Goal: Task Accomplishment & Management: Manage account settings

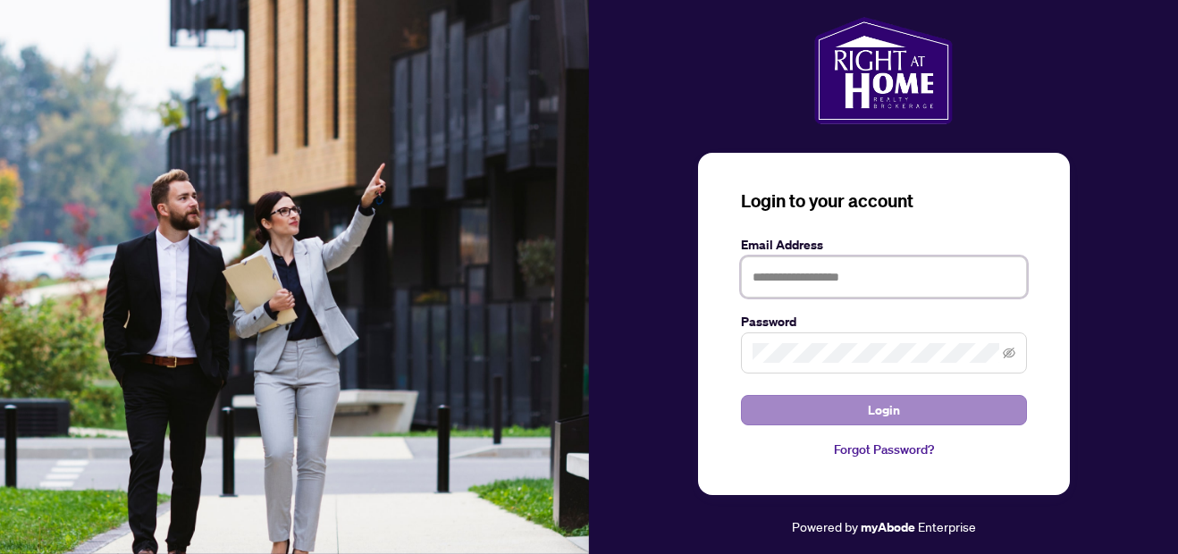
type input "**********"
click at [888, 404] on span "Login" at bounding box center [884, 410] width 32 height 29
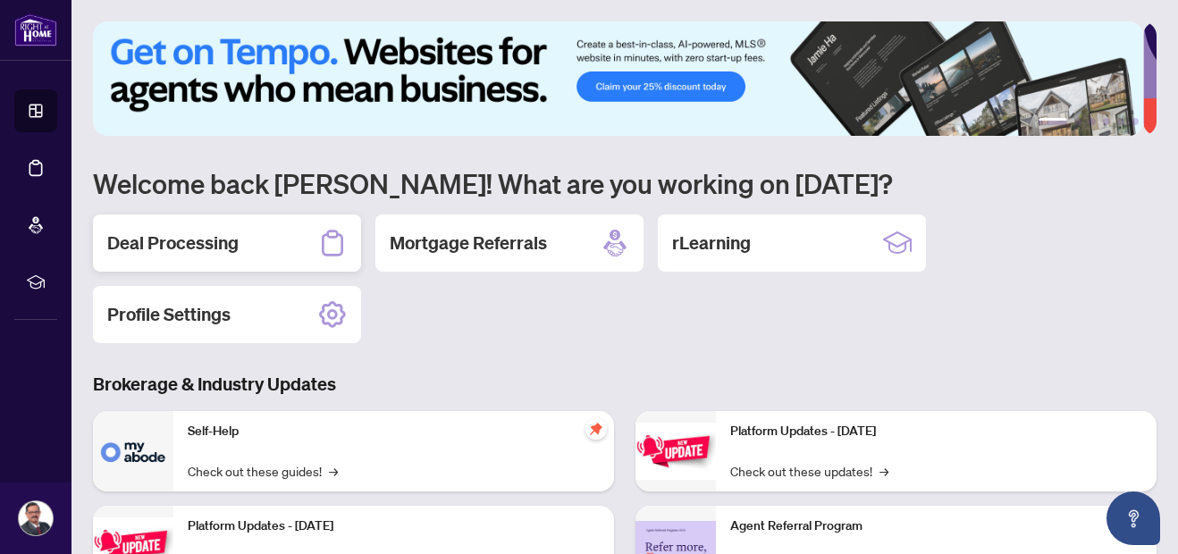
click at [244, 247] on div "Deal Processing" at bounding box center [227, 243] width 268 height 57
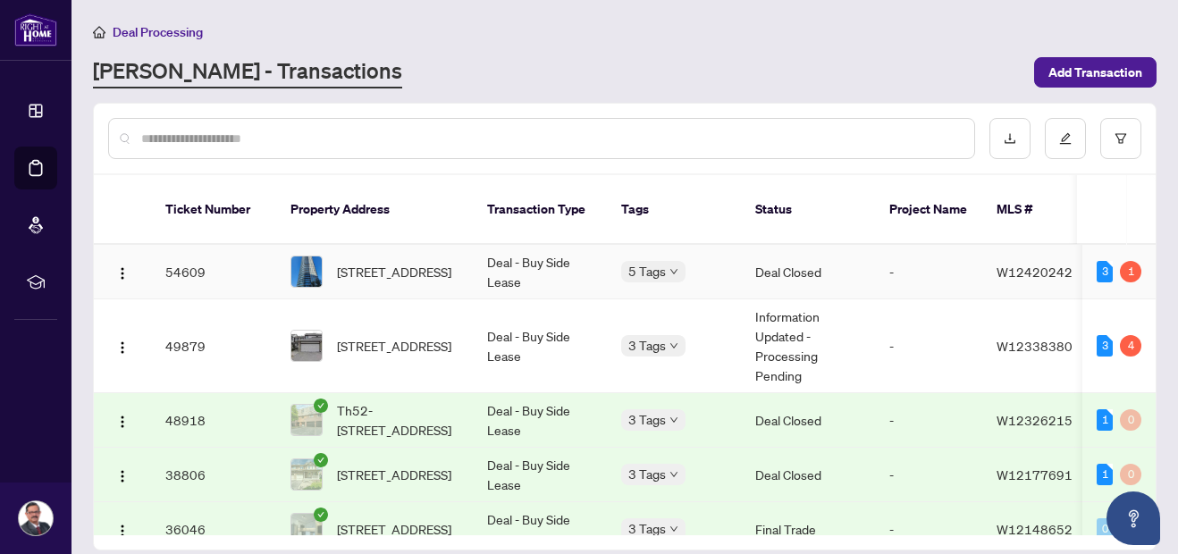
click at [804, 252] on td "Deal Closed" at bounding box center [808, 272] width 134 height 55
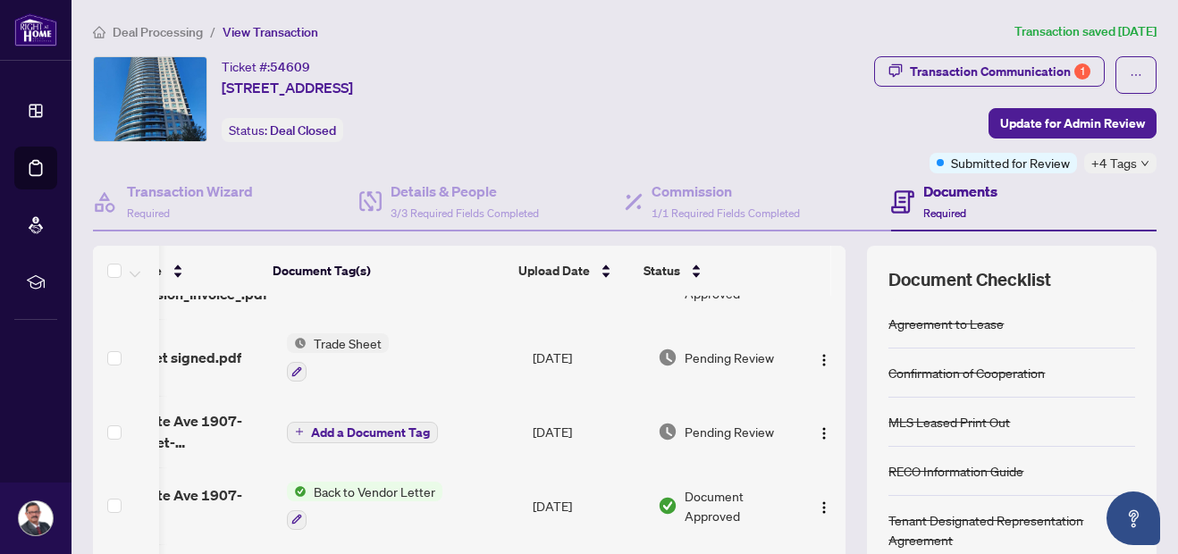
scroll to position [0, 94]
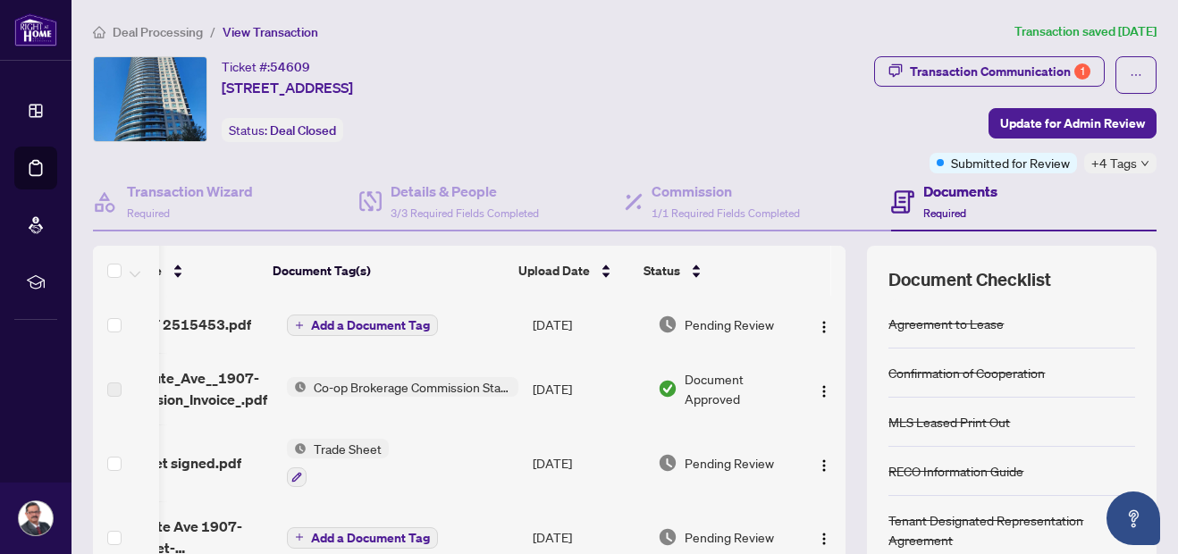
click at [678, 349] on td "Pending Review" at bounding box center [727, 324] width 152 height 57
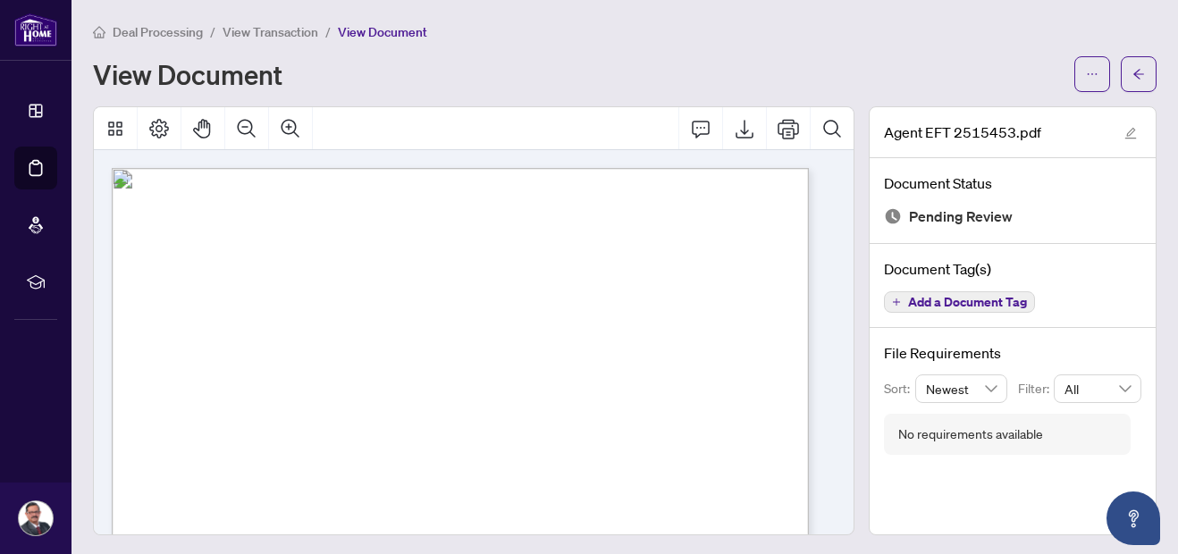
click at [1133, 78] on icon "arrow-left" at bounding box center [1139, 74] width 13 height 13
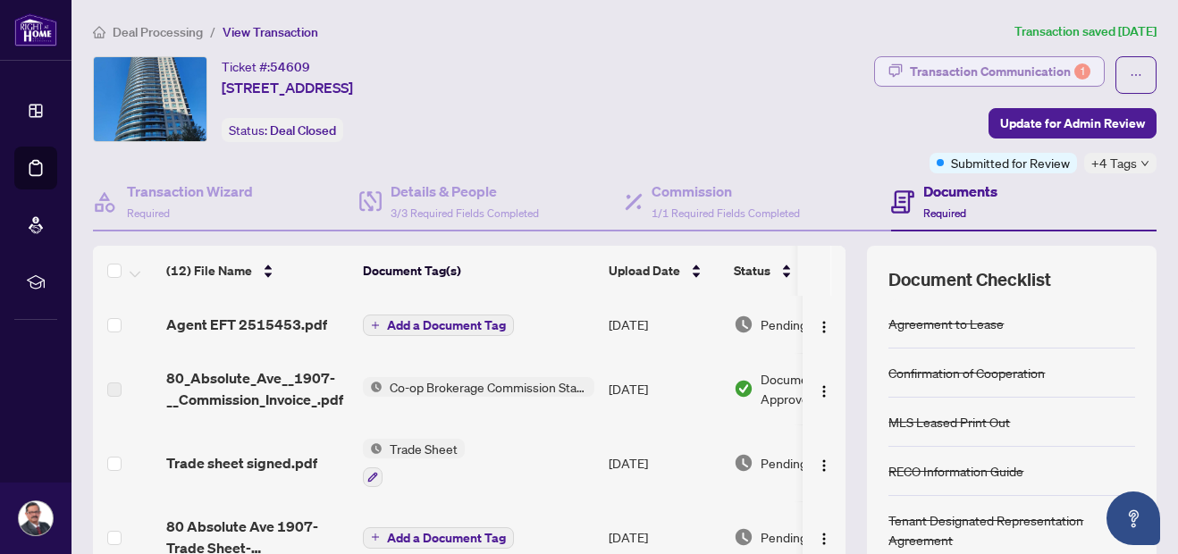
click at [1046, 71] on div "Transaction Communication 1" at bounding box center [1000, 71] width 181 height 29
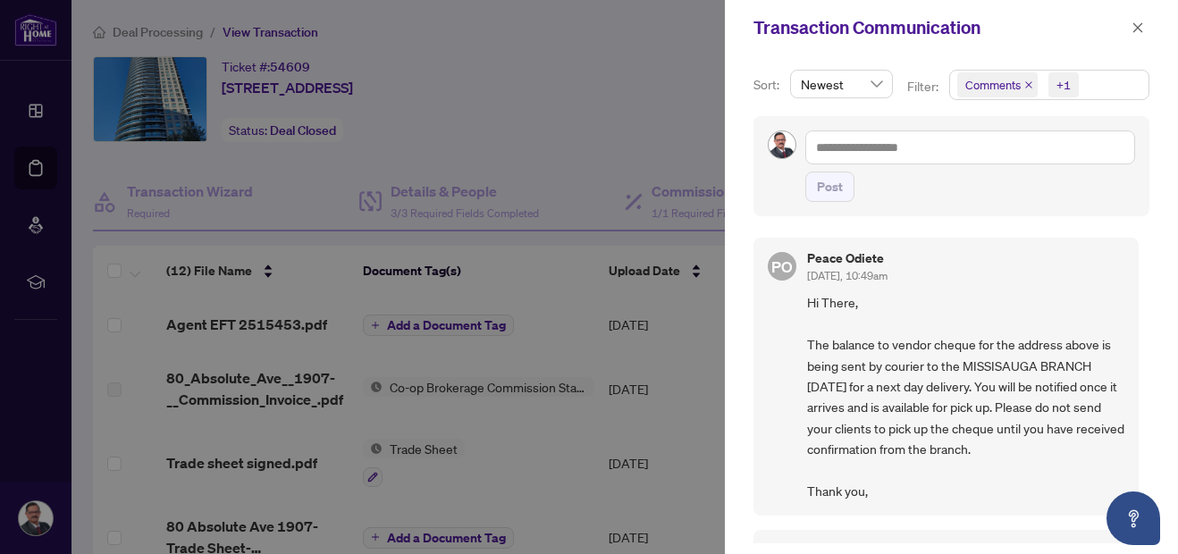
scroll to position [4, 0]
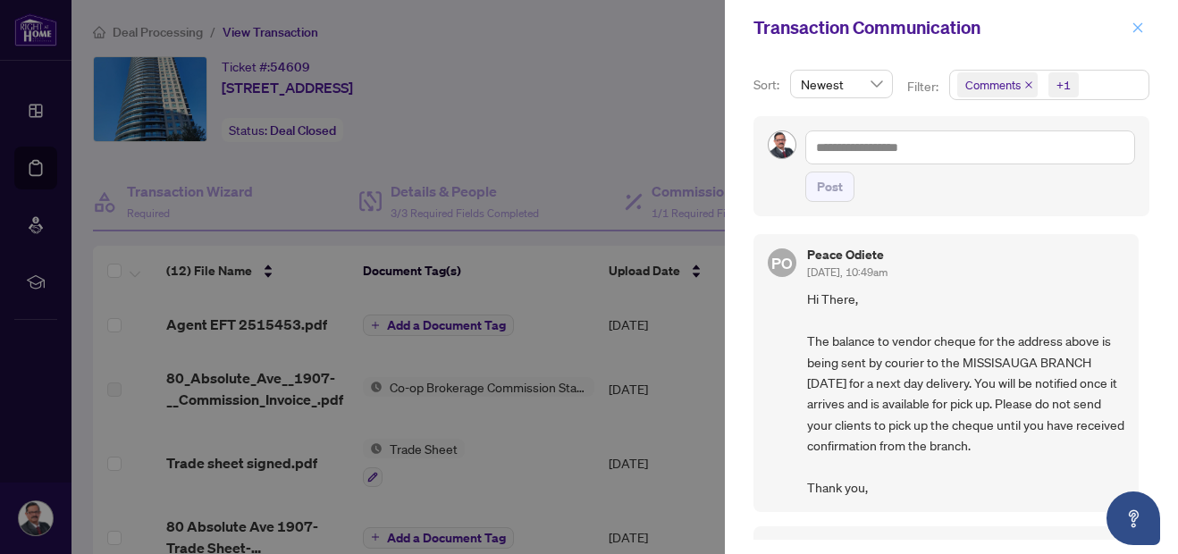
click at [1133, 25] on icon "close" at bounding box center [1138, 27] width 13 height 13
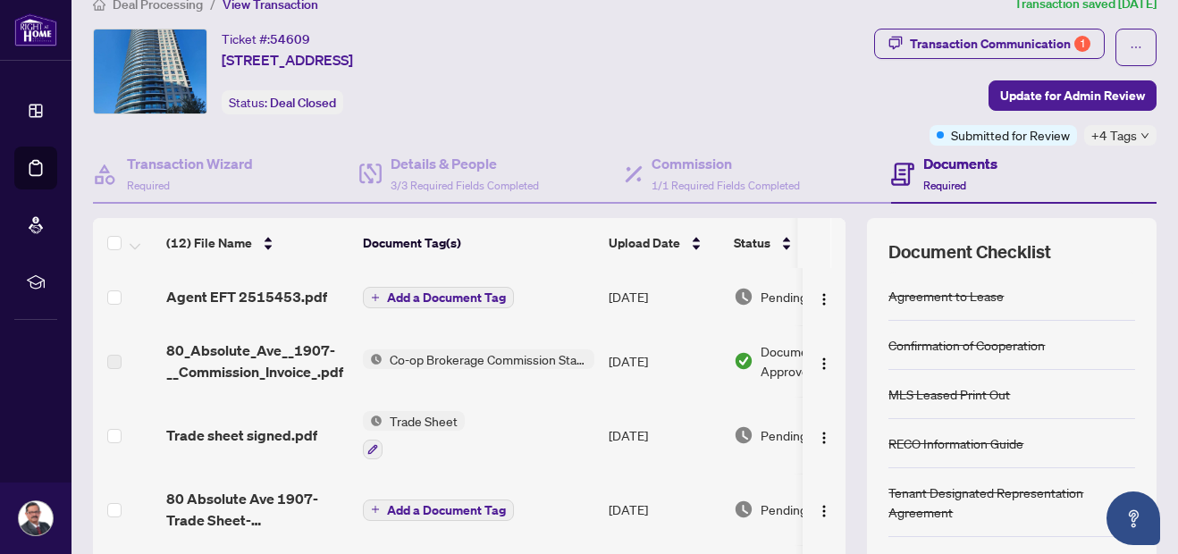
scroll to position [40, 0]
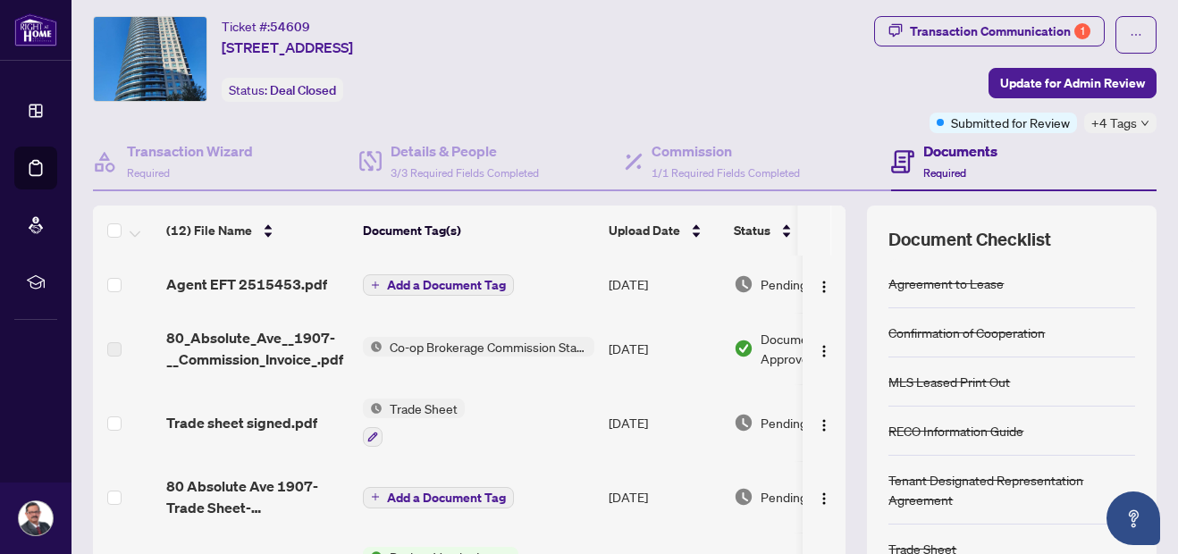
click at [304, 324] on td "80_Absolute_Ave__1907-__Commission_Invoice_.pdf" at bounding box center [257, 349] width 197 height 72
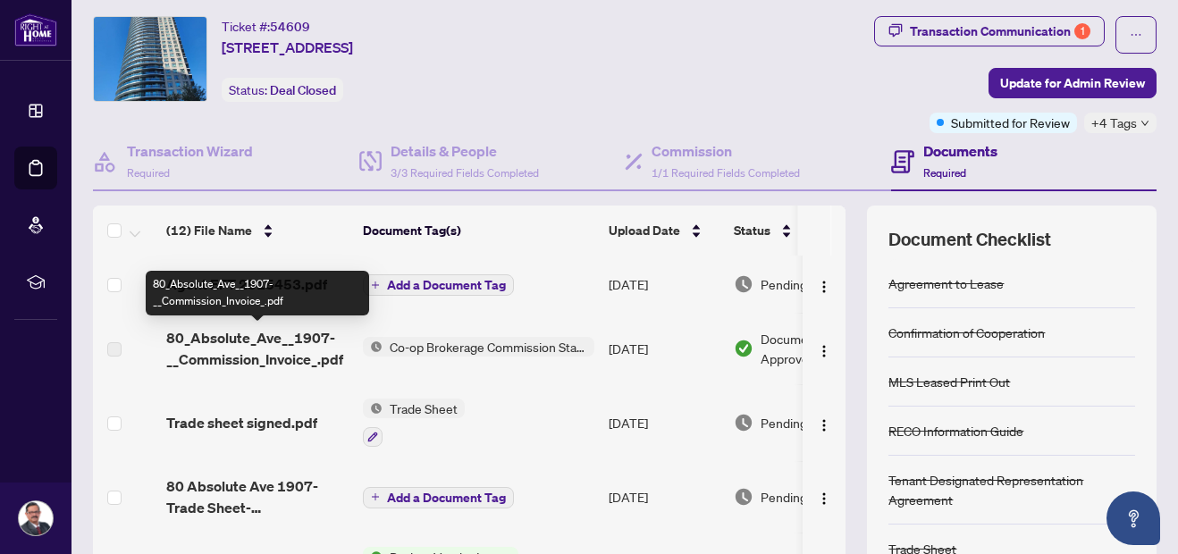
click at [303, 333] on span "80_Absolute_Ave__1907-__Commission_Invoice_.pdf" at bounding box center [257, 348] width 182 height 43
click at [297, 350] on span "80_Absolute_Ave__1907-__Commission_Invoice_.pdf" at bounding box center [257, 348] width 182 height 43
drag, startPoint x: 297, startPoint y: 350, endPoint x: 253, endPoint y: 341, distance: 44.9
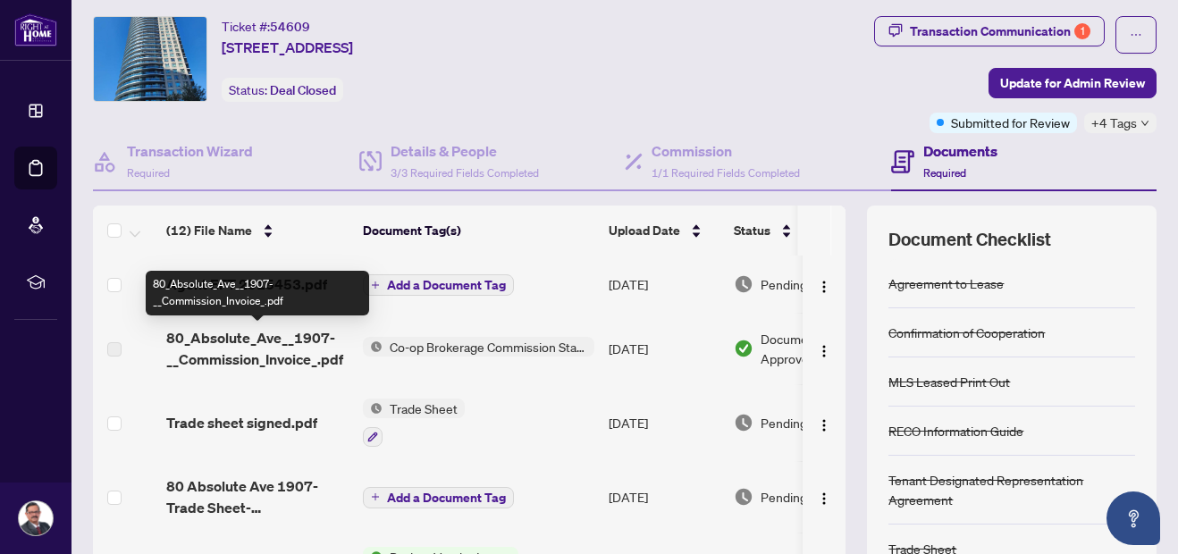
click at [253, 341] on span "80_Absolute_Ave__1907-__Commission_Invoice_.pdf" at bounding box center [257, 348] width 182 height 43
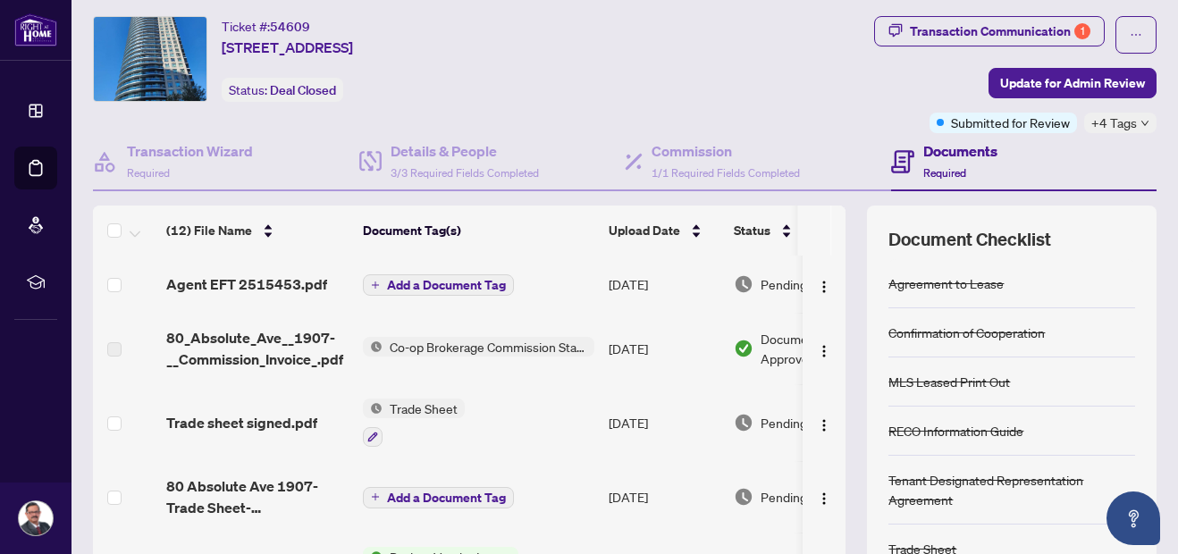
click at [774, 344] on span "Document Approved" at bounding box center [816, 348] width 111 height 39
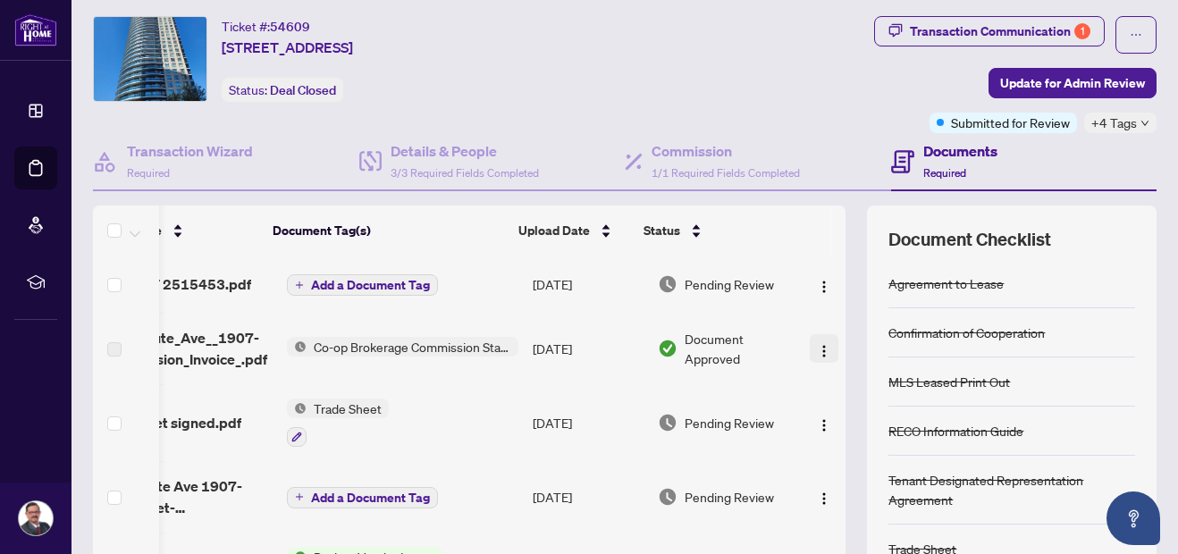
click at [817, 349] on img "button" at bounding box center [824, 351] width 14 height 14
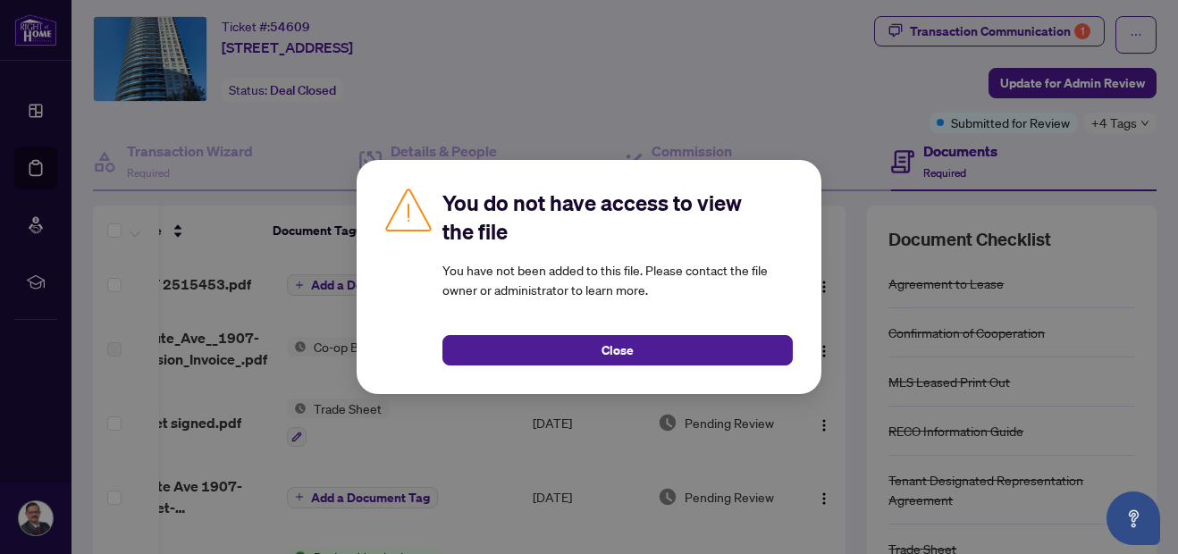
click at [794, 141] on div "You do not have access to view the file You have not been added to this file. P…" at bounding box center [589, 277] width 1178 height 554
click at [636, 334] on div "Close" at bounding box center [617, 340] width 350 height 52
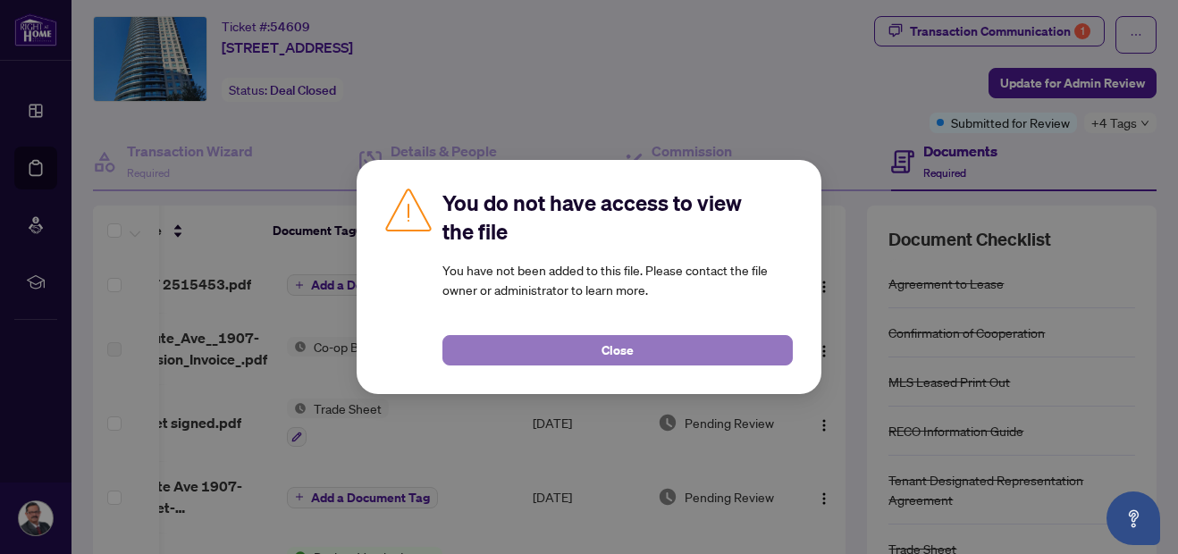
click at [628, 353] on span "Close" at bounding box center [618, 350] width 32 height 29
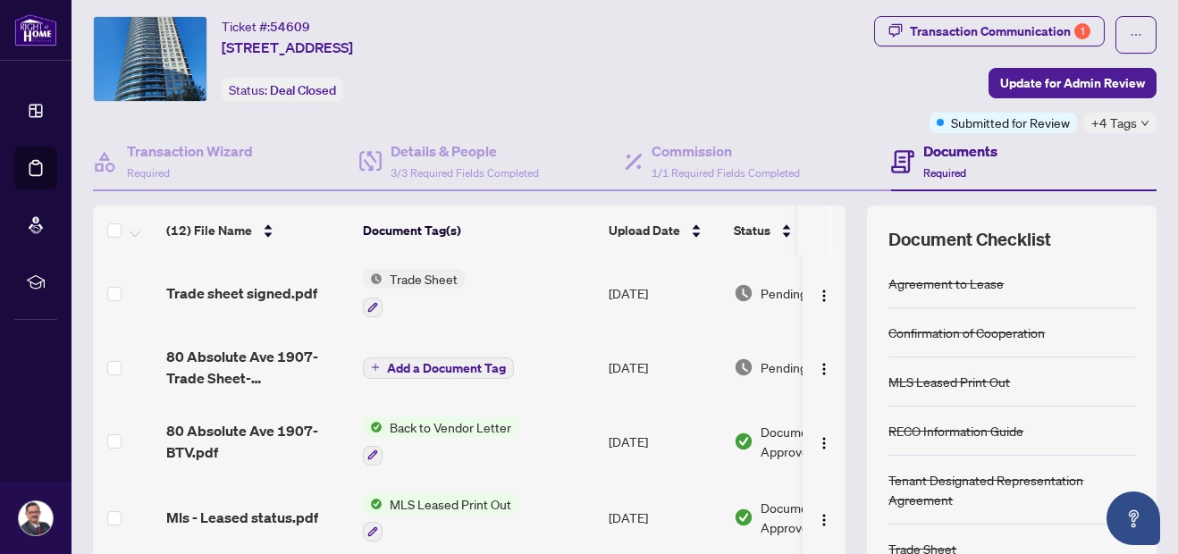
scroll to position [0, 0]
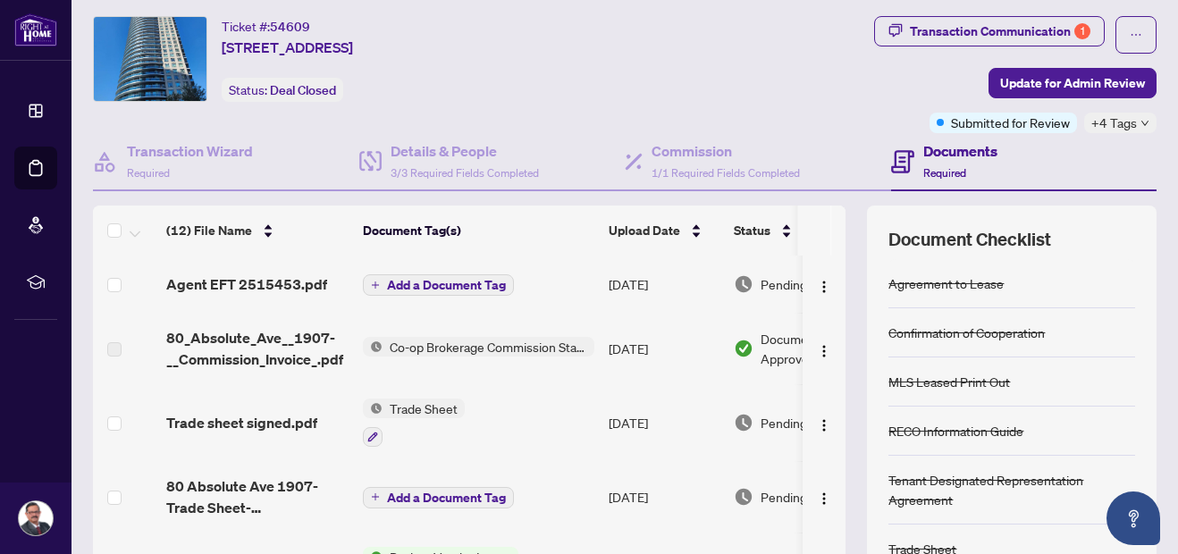
click at [628, 353] on td "[DATE]" at bounding box center [664, 349] width 125 height 72
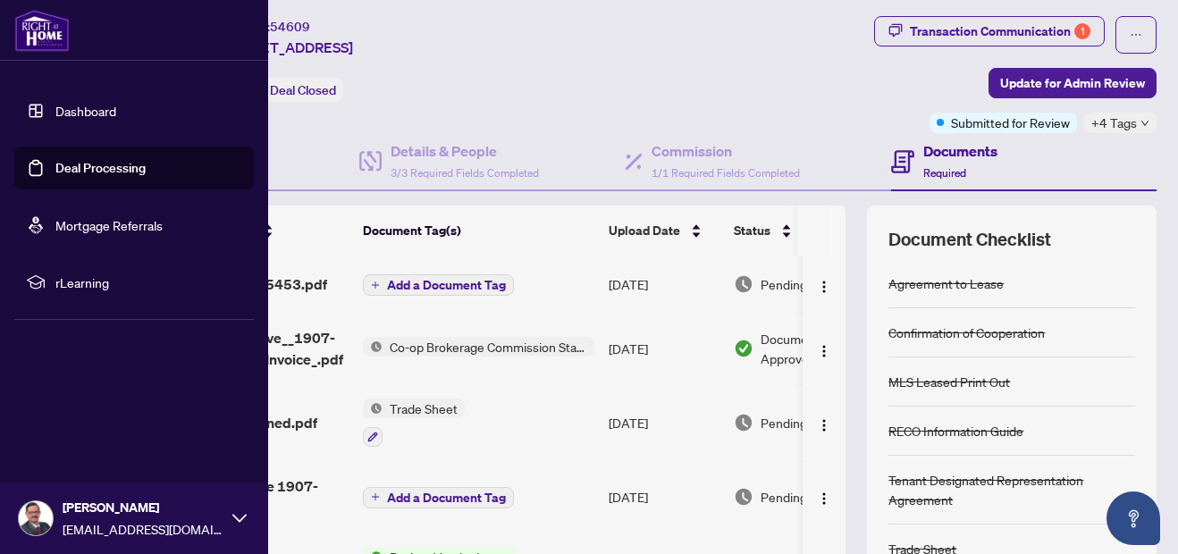
click at [74, 103] on link "Dashboard" at bounding box center [85, 111] width 61 height 16
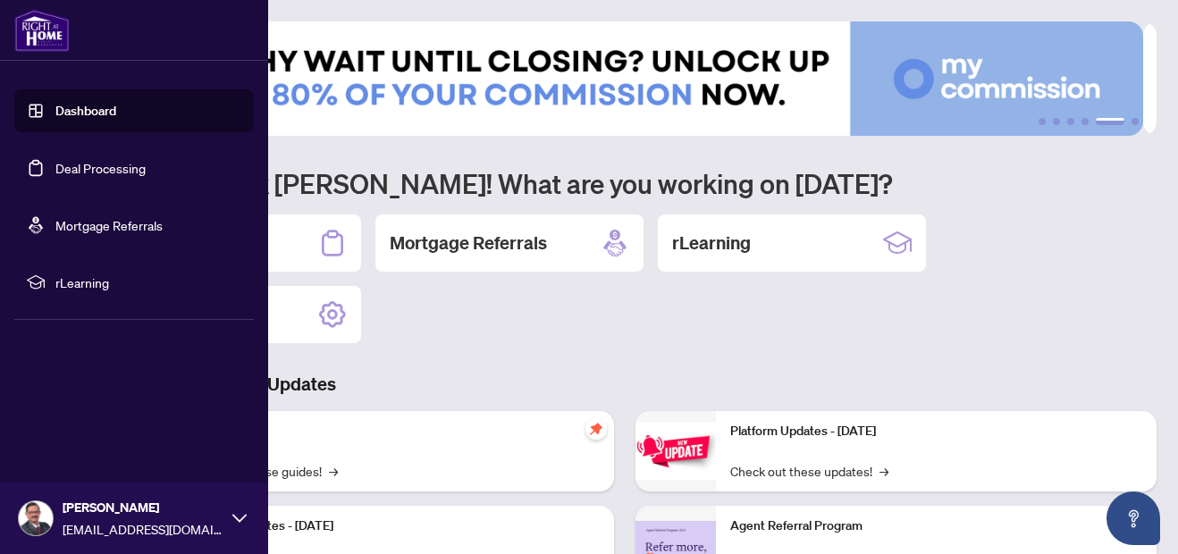
click at [71, 109] on link "Dashboard" at bounding box center [85, 111] width 61 height 16
click at [101, 108] on link "Dashboard" at bounding box center [85, 111] width 61 height 16
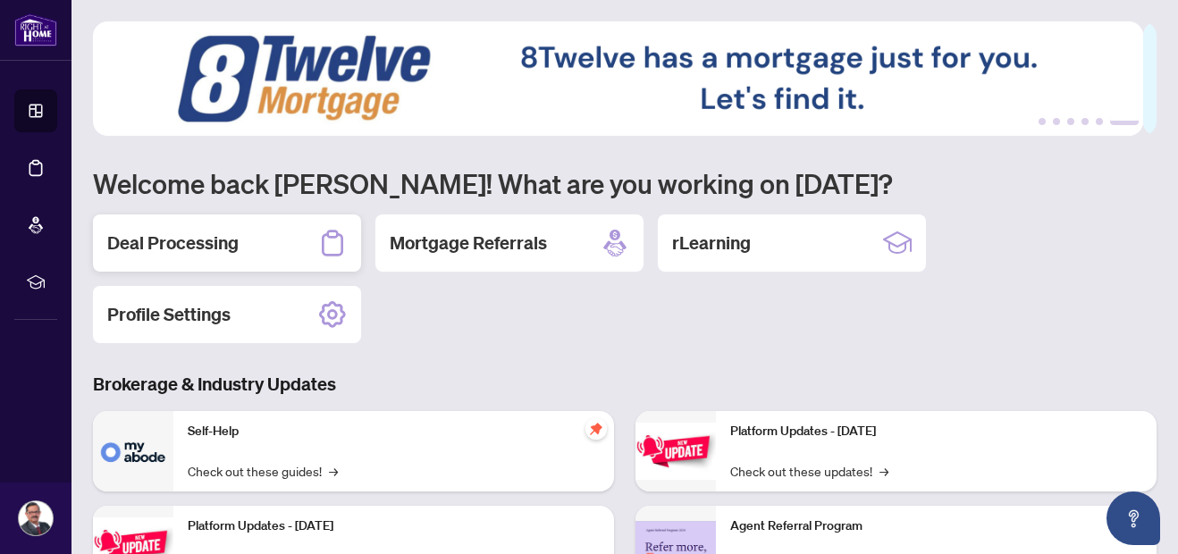
click at [217, 247] on h2 "Deal Processing" at bounding box center [172, 243] width 131 height 25
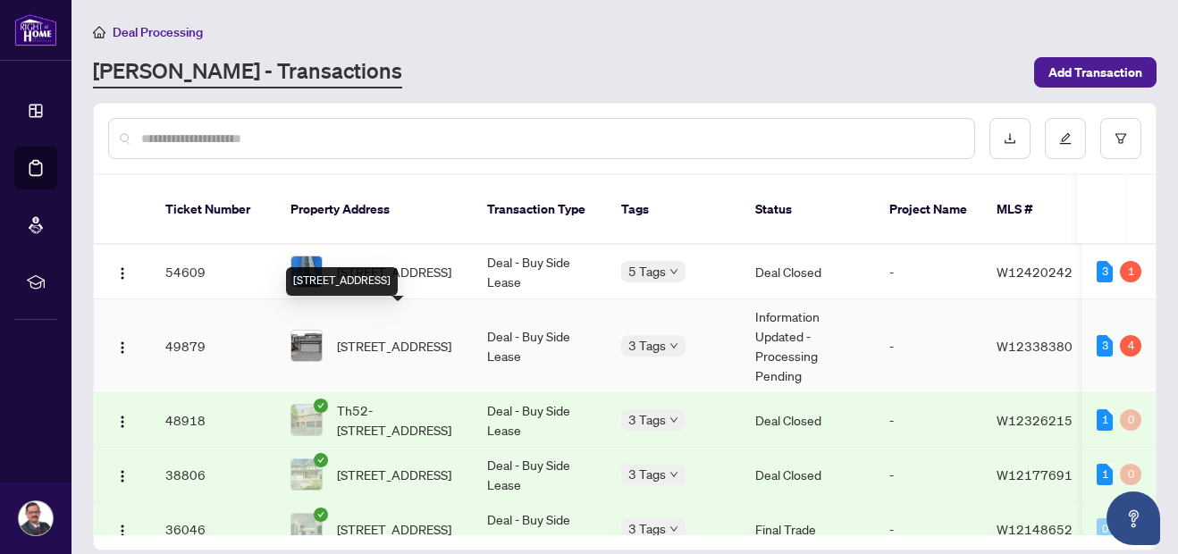
click at [420, 336] on span "[STREET_ADDRESS]" at bounding box center [394, 346] width 114 height 20
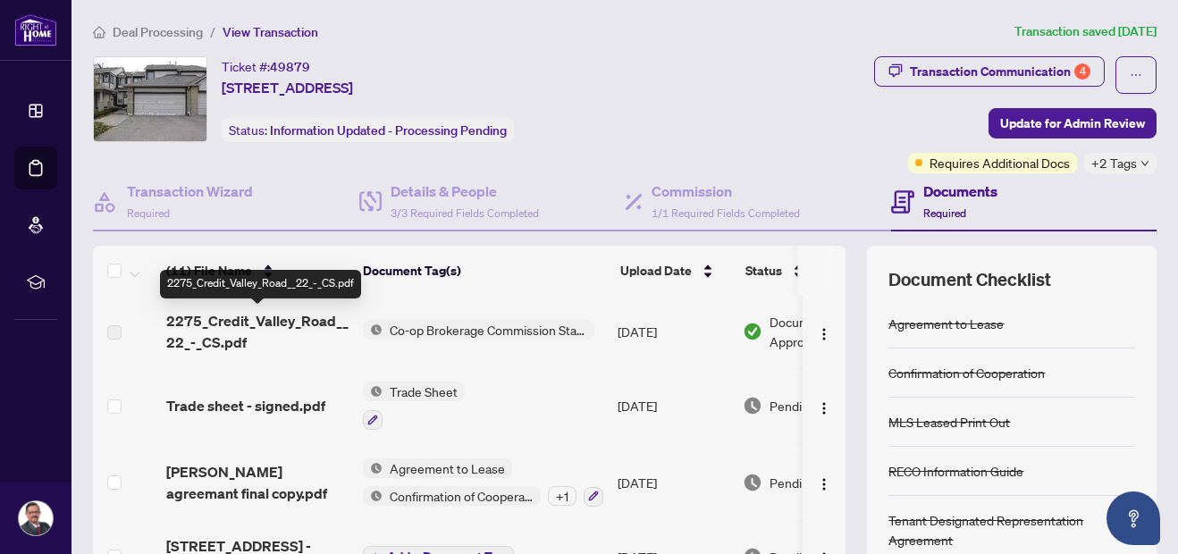
click at [263, 323] on span "2275_Credit_Valley_Road__22_-_CS.pdf" at bounding box center [257, 331] width 182 height 43
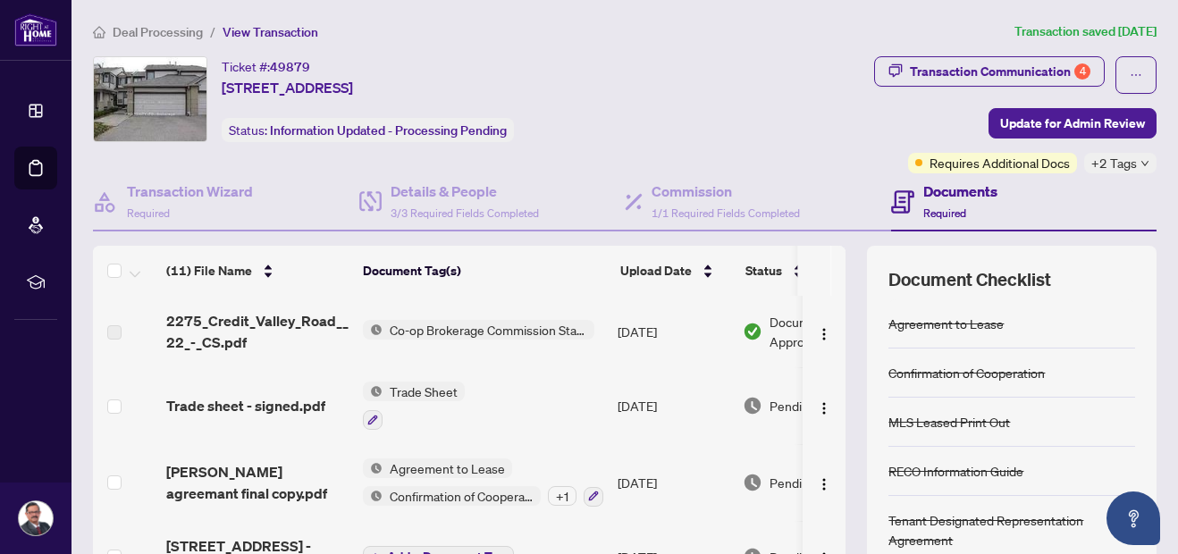
click at [423, 334] on span "Co-op Brokerage Commission Statement" at bounding box center [489, 330] width 212 height 20
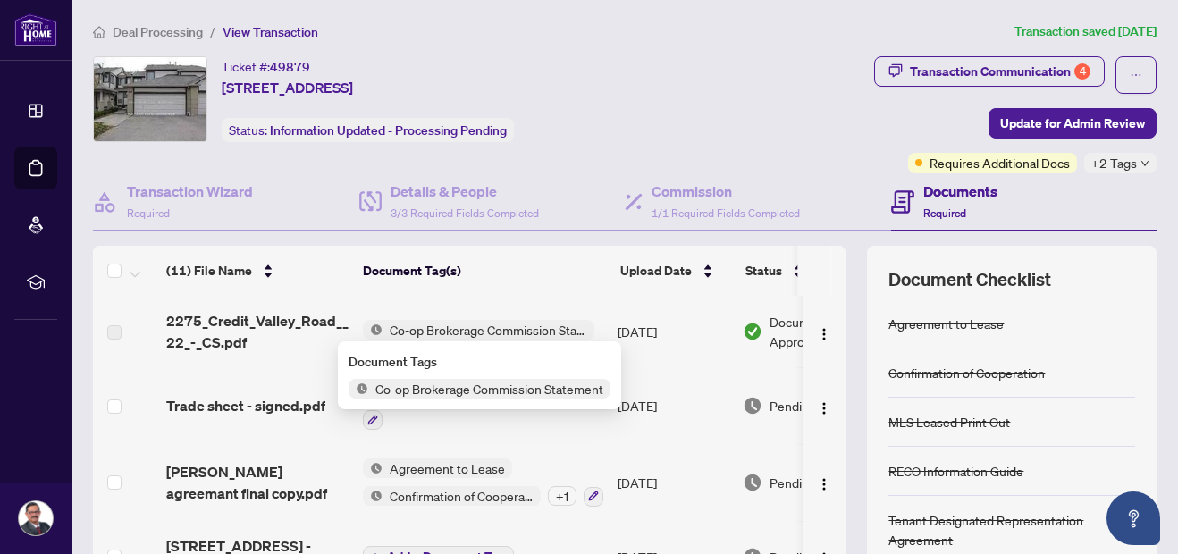
click at [423, 334] on span "Co-op Brokerage Commission Statement" at bounding box center [489, 330] width 212 height 20
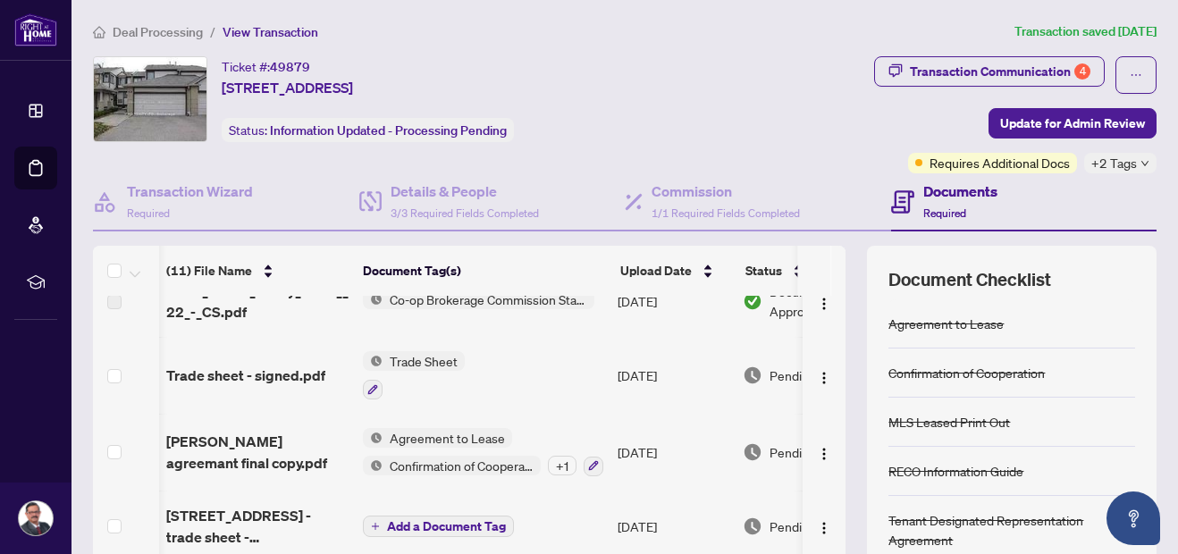
scroll to position [0, 105]
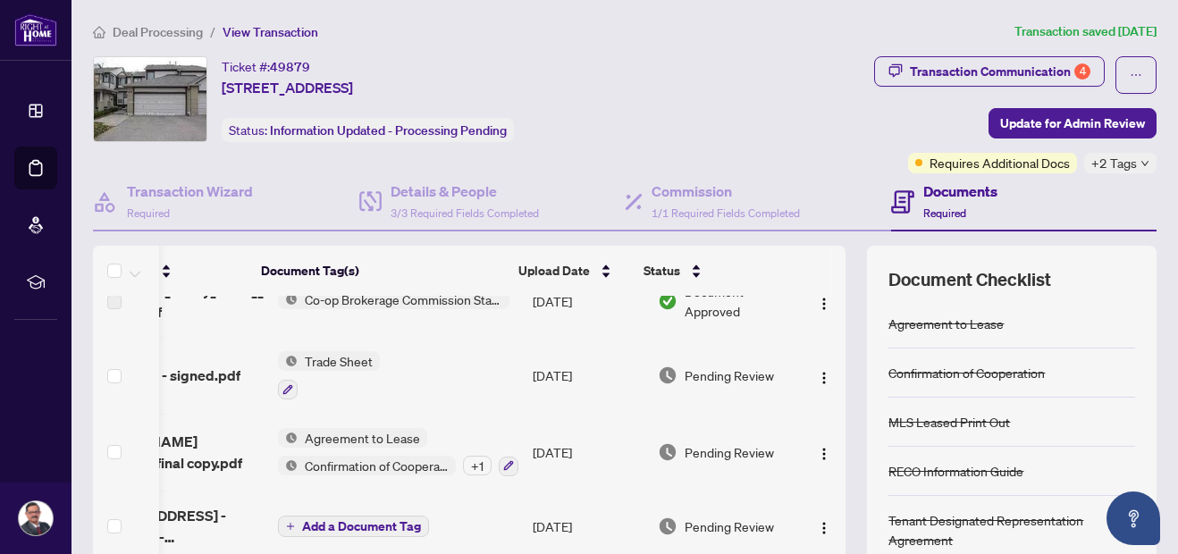
click at [1141, 164] on icon "down" at bounding box center [1145, 163] width 9 height 9
click at [794, 127] on div "Transaction Communication 4 Update for Admin Review Requires Additional Docs +2…" at bounding box center [927, 114] width 459 height 117
click at [1032, 68] on div "Transaction Communication 4" at bounding box center [1000, 71] width 181 height 29
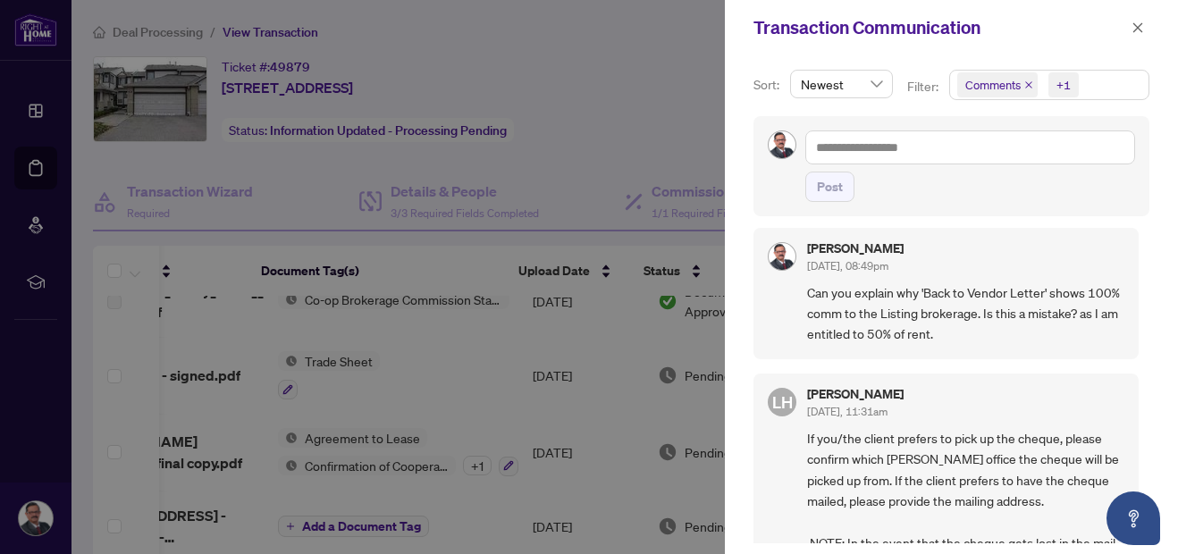
scroll to position [178, 0]
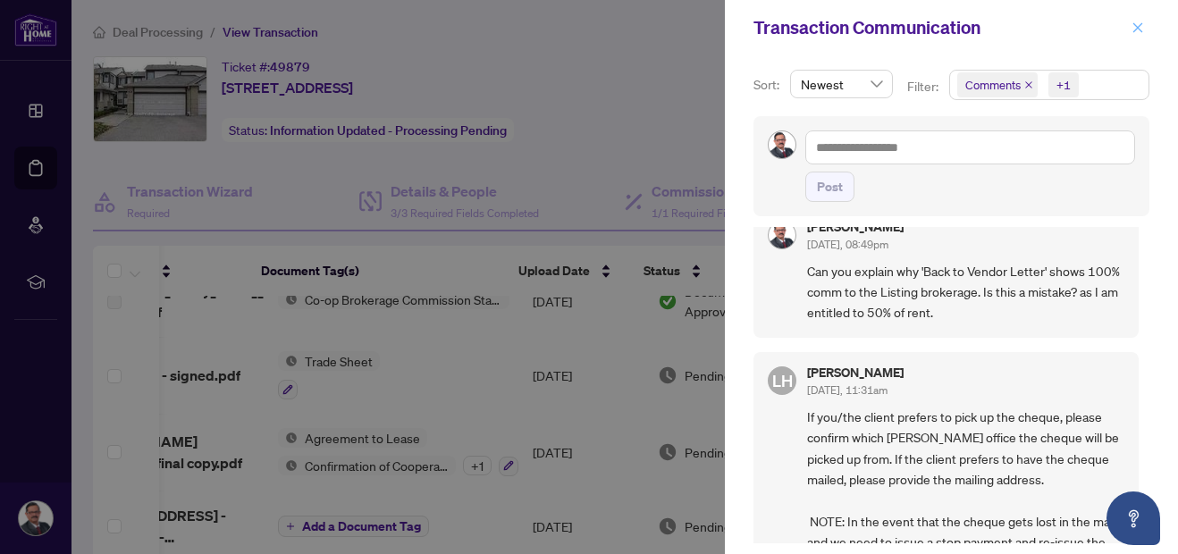
click at [1136, 34] on icon "close" at bounding box center [1138, 27] width 13 height 13
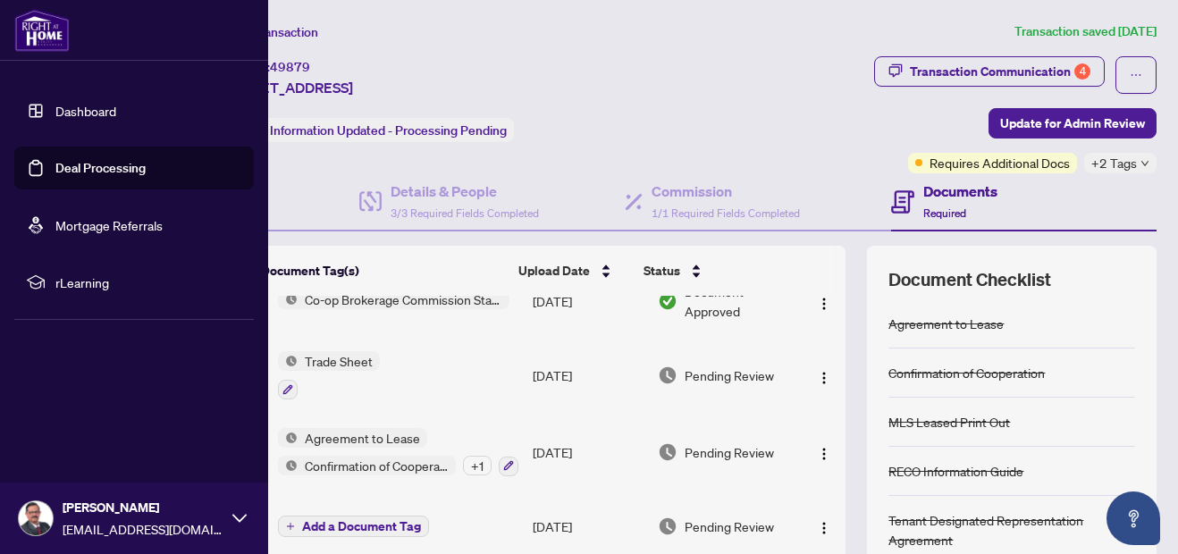
click at [95, 104] on link "Dashboard" at bounding box center [85, 111] width 61 height 16
